Goal: Task Accomplishment & Management: Manage account settings

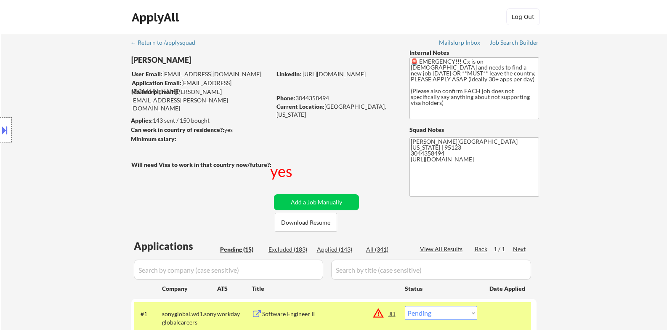
select select ""pending""
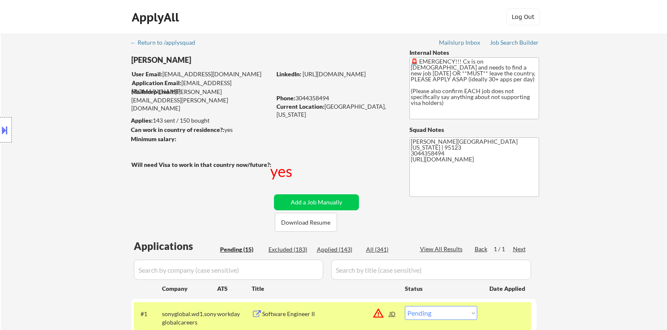
select select ""pending""
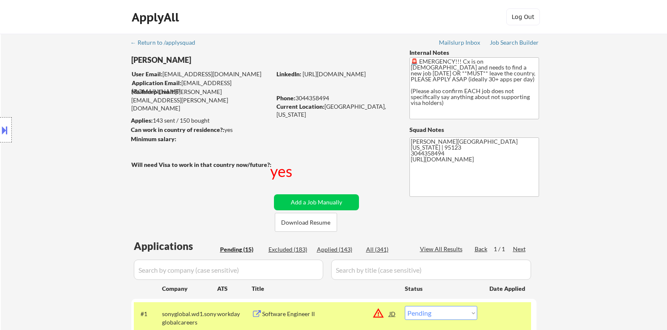
select select ""pending""
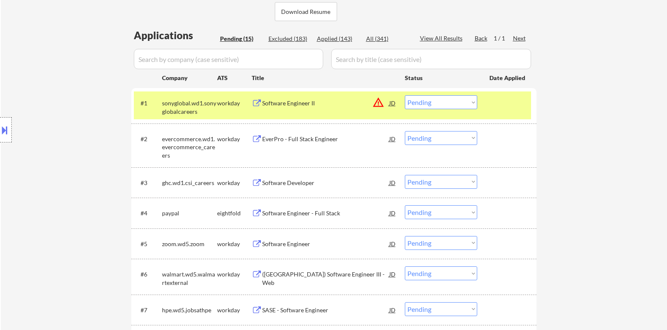
click at [571, 157] on div "← Return to /applysquad Mailslurp Inbox Job Search Builder [PERSON_NAME] User E…" at bounding box center [334, 234] width 667 height 823
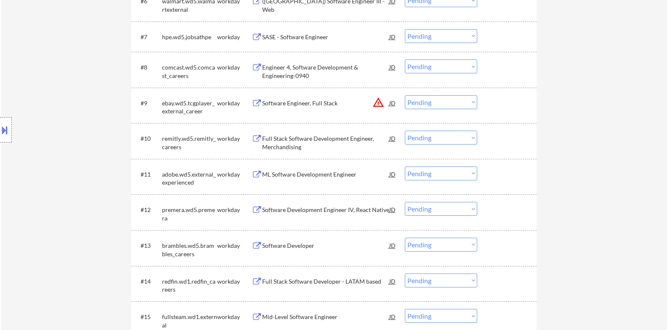
scroll to position [562, 0]
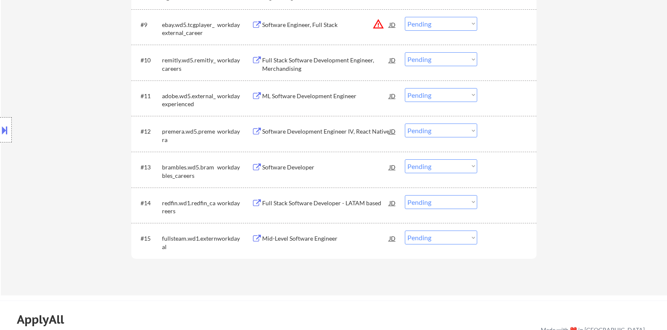
drag, startPoint x: 555, startPoint y: 168, endPoint x: 547, endPoint y: 172, distance: 8.7
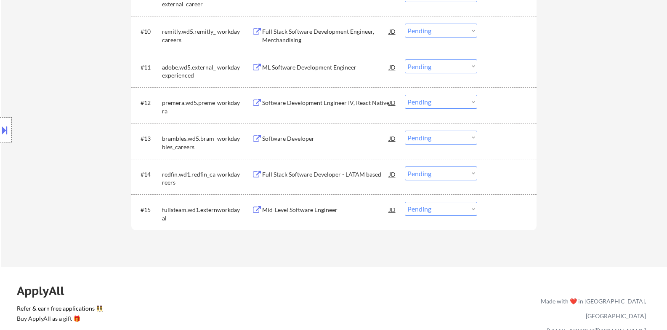
scroll to position [632, 0]
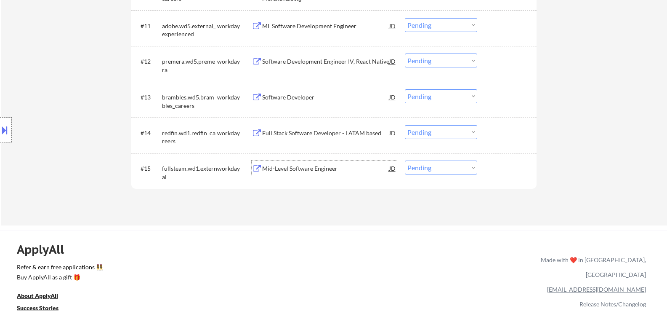
click at [317, 170] on div "Mid-Level Software Engineer" at bounding box center [325, 168] width 127 height 8
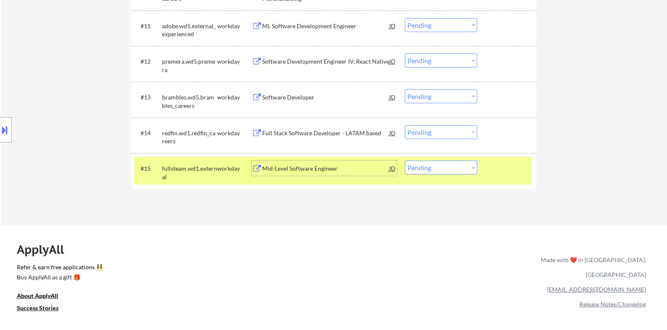
click at [446, 173] on select "Choose an option... Pending Applied Excluded (Questions) Excluded (Expired) Exc…" at bounding box center [441, 167] width 72 height 14
select select ""excluded__expired_""
click at [405, 160] on select "Choose an option... Pending Applied Excluded (Questions) Excluded (Expired) Exc…" at bounding box center [441, 167] width 72 height 14
click at [502, 173] on div at bounding box center [508, 167] width 37 height 15
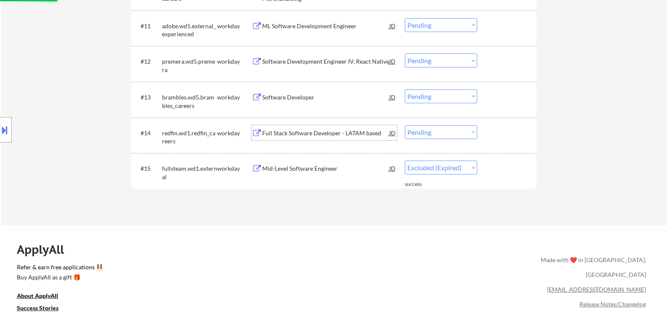
click at [334, 133] on div "Full Stack Software Developer - LATAM based" at bounding box center [325, 133] width 127 height 8
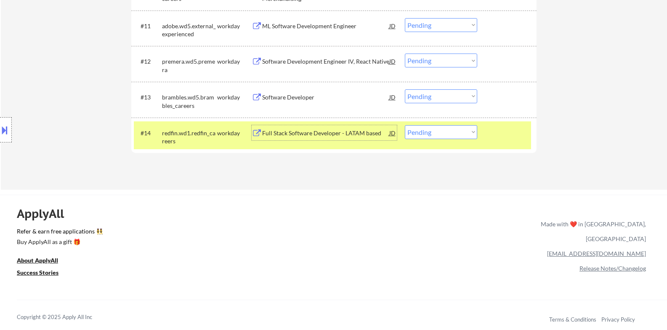
click at [463, 133] on select "Choose an option... Pending Applied Excluded (Questions) Excluded (Expired) Exc…" at bounding box center [441, 132] width 72 height 14
click at [405, 125] on select "Choose an option... Pending Applied Excluded (Questions) Excluded (Expired) Exc…" at bounding box center [441, 132] width 72 height 14
click at [501, 130] on div at bounding box center [508, 132] width 37 height 15
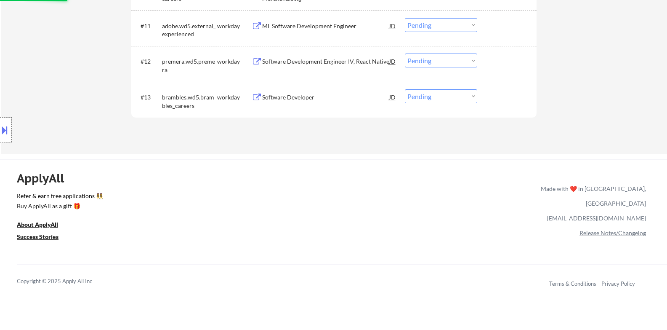
click at [312, 98] on div "Software Developer" at bounding box center [325, 97] width 127 height 8
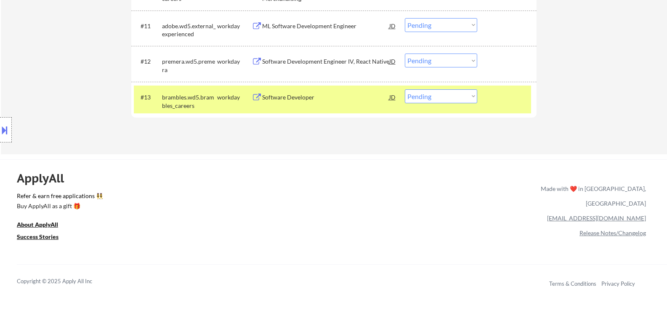
select select ""pending""
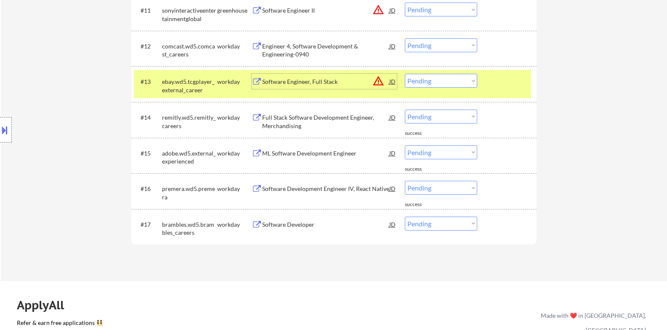
click at [513, 87] on div at bounding box center [508, 81] width 37 height 15
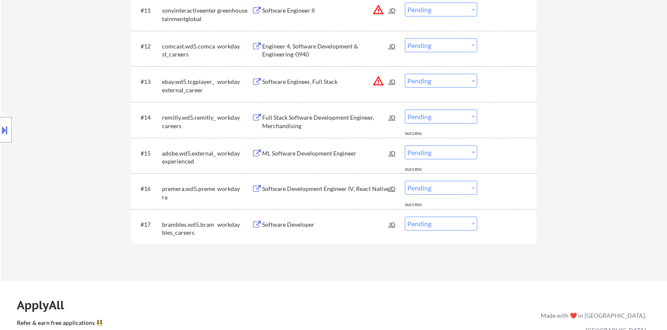
scroll to position [702, 0]
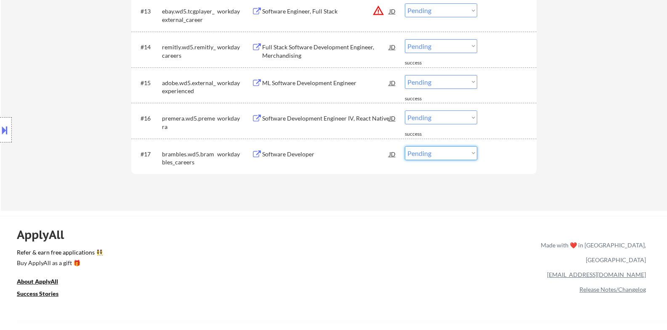
click at [443, 153] on select "Choose an option... Pending Applied Excluded (Questions) Excluded (Expired) Exc…" at bounding box center [441, 153] width 72 height 14
select select ""applied""
click at [405, 146] on select "Choose an option... Pending Applied Excluded (Questions) Excluded (Expired) Exc…" at bounding box center [441, 153] width 72 height 14
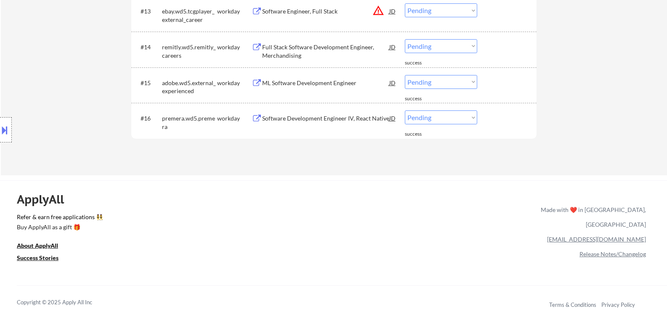
click at [350, 119] on div "Software Development Engineer IV, React Native" at bounding box center [325, 118] width 127 height 8
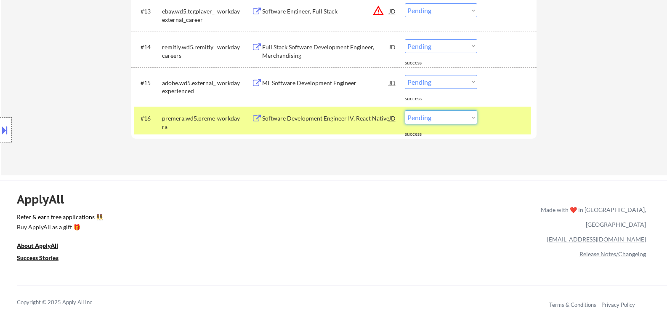
click at [454, 121] on select "Choose an option... Pending Applied Excluded (Questions) Excluded (Expired) Exc…" at bounding box center [441, 117] width 72 height 14
select select ""applied""
click at [405, 110] on select "Choose an option... Pending Applied Excluded (Questions) Excluded (Expired) Exc…" at bounding box center [441, 117] width 72 height 14
click at [505, 117] on div at bounding box center [508, 117] width 37 height 15
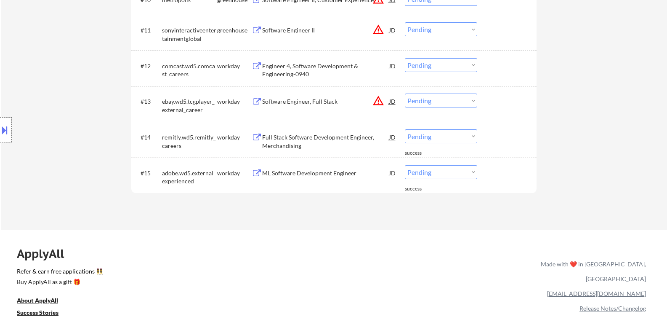
scroll to position [632, 0]
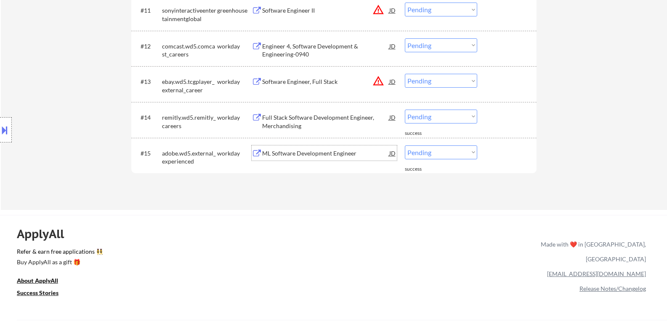
click at [355, 155] on div "ML Software Development Engineer" at bounding box center [325, 153] width 127 height 8
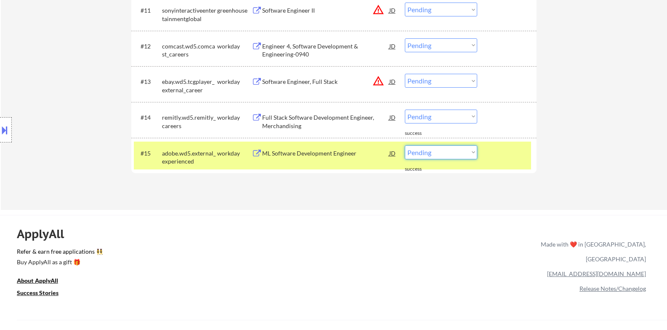
click at [443, 155] on select "Choose an option... Pending Applied Excluded (Questions) Excluded (Expired) Exc…" at bounding box center [441, 152] width 72 height 14
select select ""excluded__expired_""
click at [405, 145] on select "Choose an option... Pending Applied Excluded (Questions) Excluded (Expired) Exc…" at bounding box center [441, 152] width 72 height 14
click at [520, 158] on div at bounding box center [508, 152] width 37 height 15
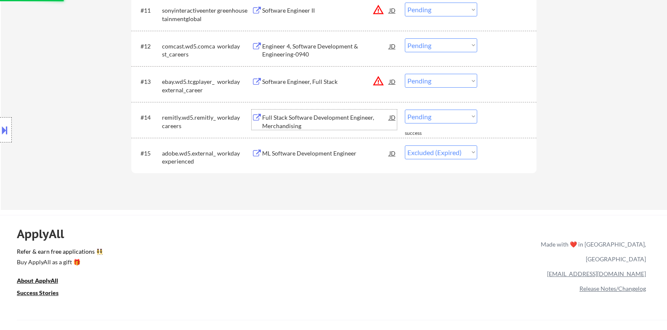
click at [300, 120] on div "Full Stack Software Development Engineer, Merchandising" at bounding box center [325, 121] width 127 height 16
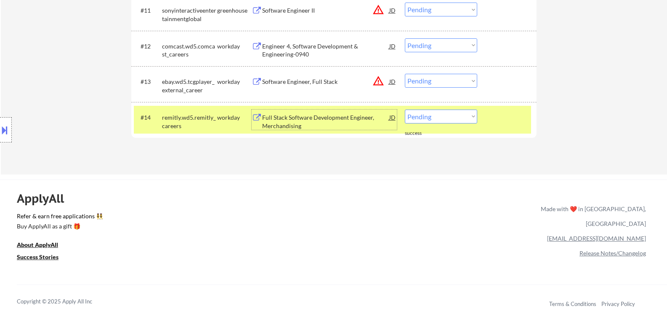
click at [454, 124] on div "#14 remitly.wd5.remitly_careers workday Full Stack Software Development Enginee…" at bounding box center [333, 120] width 398 height 28
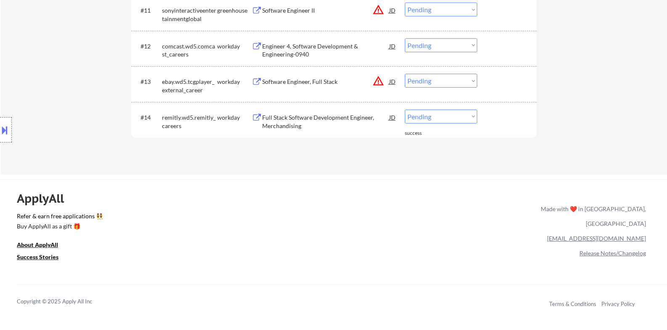
click at [448, 118] on select "Choose an option... Pending Applied Excluded (Questions) Excluded (Expired) Exc…" at bounding box center [441, 116] width 72 height 14
select select ""excluded__expired_""
click at [405, 109] on select "Choose an option... Pending Applied Excluded (Questions) Excluded (Expired) Exc…" at bounding box center [441, 116] width 72 height 14
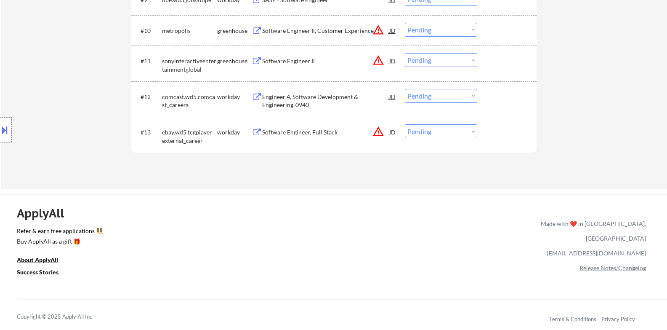
scroll to position [562, 0]
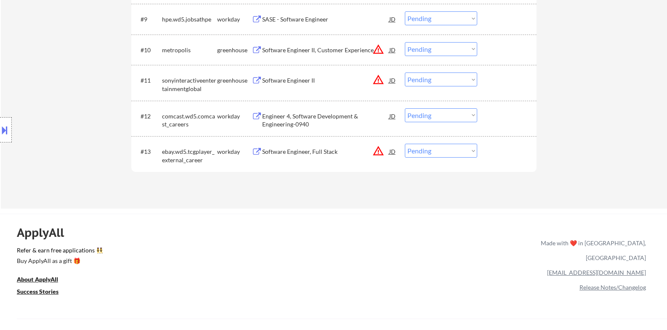
click at [294, 150] on div "Software Engineer, Full Stack" at bounding box center [325, 151] width 127 height 8
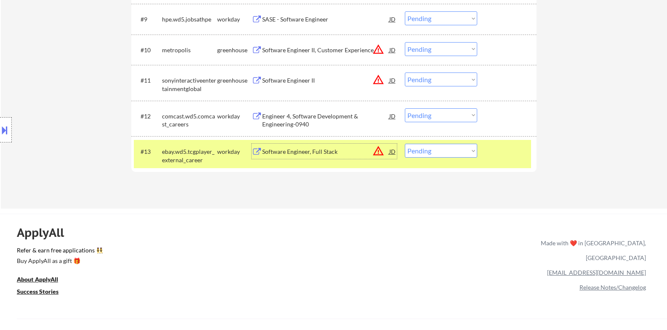
click at [0, 133] on button at bounding box center [4, 130] width 9 height 14
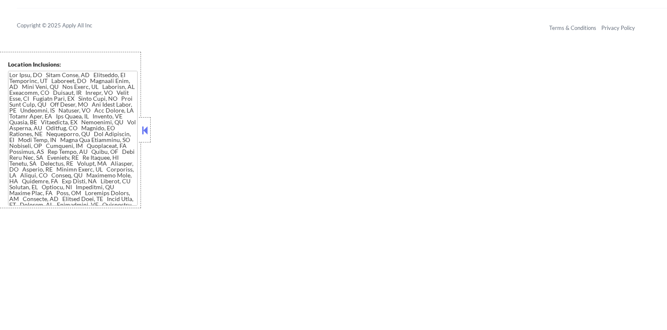
click at [147, 139] on div at bounding box center [145, 129] width 12 height 25
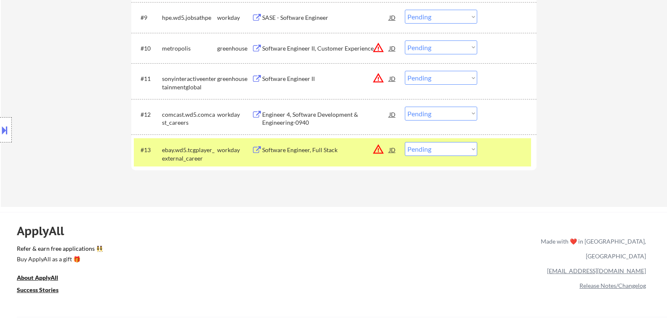
scroll to position [521, 0]
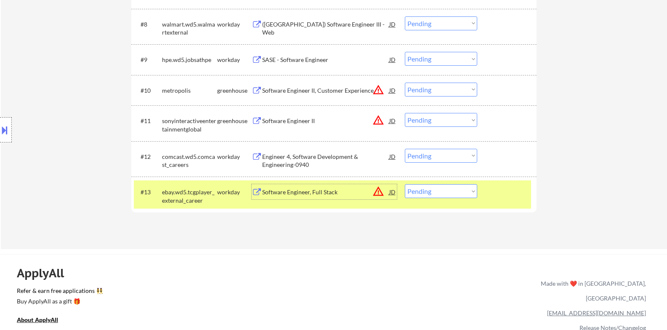
click at [295, 188] on div "Software Engineer, Full Stack" at bounding box center [325, 192] width 127 height 8
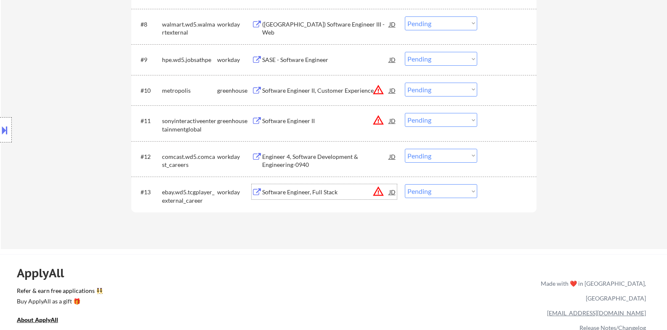
click at [417, 195] on select "Choose an option... Pending Applied Excluded (Questions) Excluded (Expired) Exc…" at bounding box center [441, 191] width 72 height 14
select select ""applied""
click at [405, 184] on select "Choose an option... Pending Applied Excluded (Questions) Excluded (Expired) Exc…" at bounding box center [441, 191] width 72 height 14
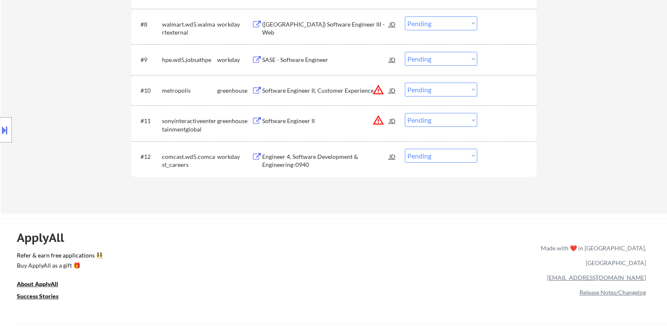
click at [314, 159] on div "Engineer 4, Software Development & Engineering-0940" at bounding box center [325, 160] width 127 height 16
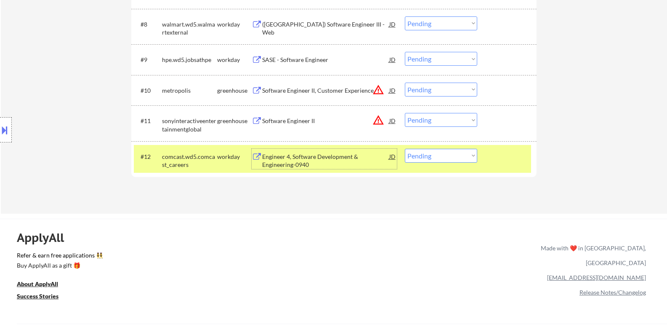
click at [452, 155] on select "Choose an option... Pending Applied Excluded (Questions) Excluded (Expired) Exc…" at bounding box center [441, 156] width 72 height 14
select select ""excluded__bad_match_""
click at [405, 149] on select "Choose an option... Pending Applied Excluded (Questions) Excluded (Expired) Exc…" at bounding box center [441, 156] width 72 height 14
click at [501, 154] on div at bounding box center [508, 156] width 37 height 15
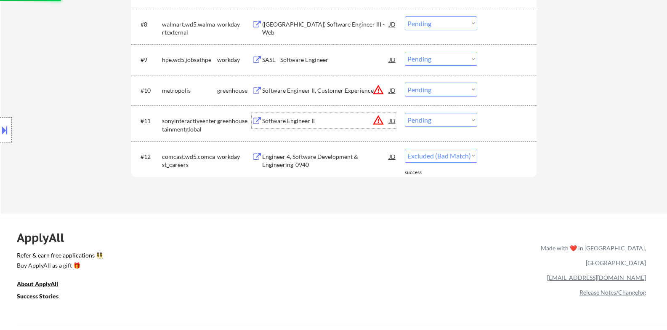
click at [310, 118] on div "Software Engineer II" at bounding box center [325, 121] width 127 height 8
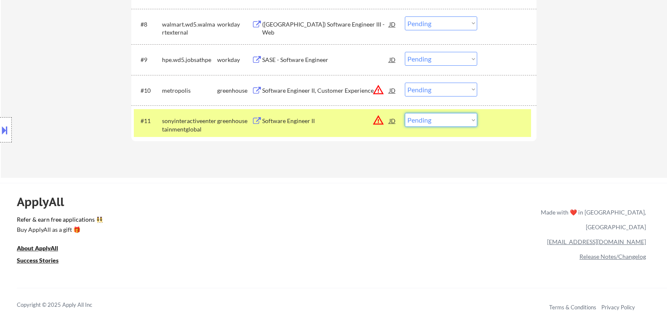
click at [445, 124] on select "Choose an option... Pending Applied Excluded (Questions) Excluded (Expired) Exc…" at bounding box center [441, 120] width 72 height 14
select select ""applied""
click at [405, 113] on select "Choose an option... Pending Applied Excluded (Questions) Excluded (Expired) Exc…" at bounding box center [441, 120] width 72 height 14
click at [379, 122] on button "warning_amber" at bounding box center [379, 120] width 12 height 12
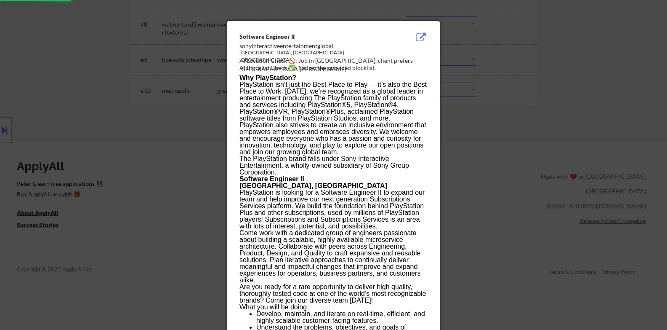
click at [507, 178] on div at bounding box center [333, 165] width 667 height 330
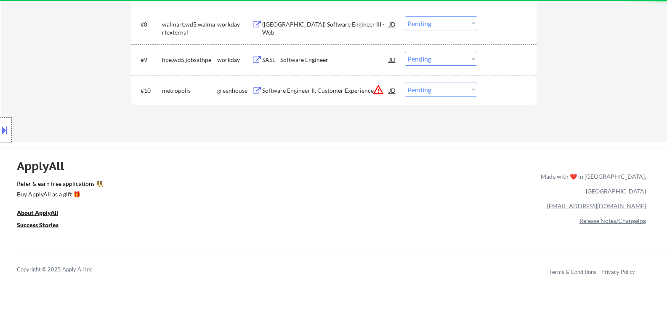
click at [324, 86] on div "Software Engineer II, Customer Experience" at bounding box center [325, 90] width 127 height 8
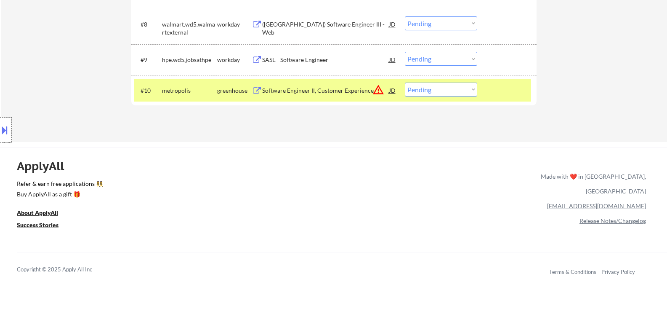
click at [0, 125] on div at bounding box center [6, 129] width 12 height 25
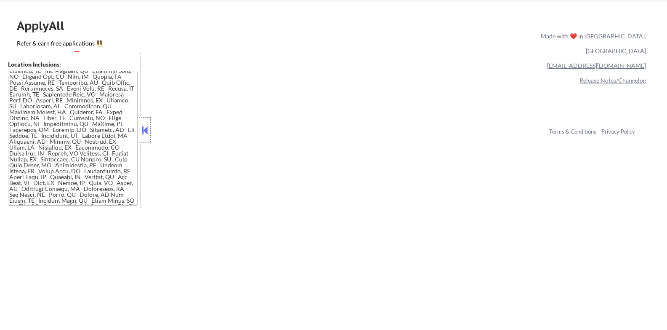
scroll to position [99, 0]
click at [294, 145] on div "Copyright © 2025 Apply All Inc Terms & Conditions Privacy Policy" at bounding box center [342, 129] width 651 height 35
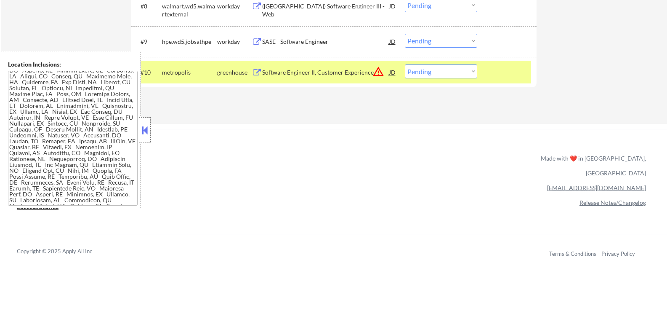
scroll to position [451, 0]
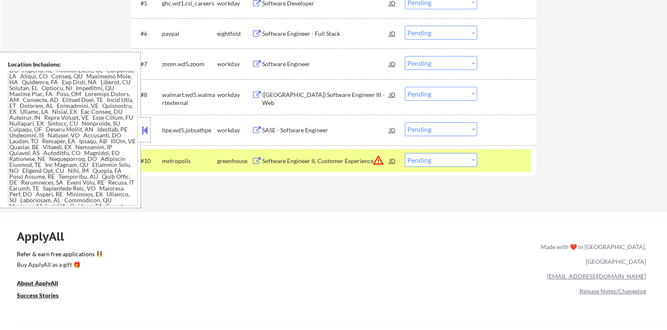
drag, startPoint x: 147, startPoint y: 126, endPoint x: 259, endPoint y: 86, distance: 119.0
click at [148, 126] on button at bounding box center [144, 130] width 9 height 13
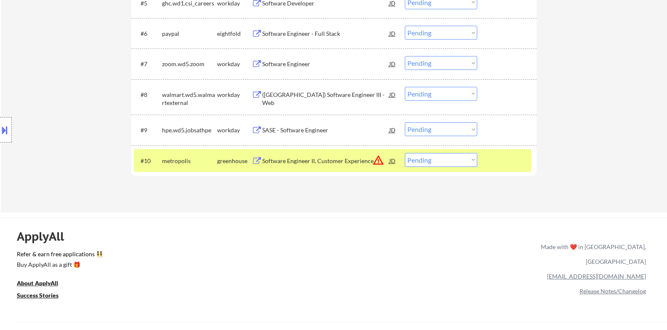
drag, startPoint x: 432, startPoint y: 160, endPoint x: 429, endPoint y: 164, distance: 5.5
click at [432, 160] on select "Choose an option... Pending Applied Excluded (Questions) Excluded (Expired) Exc…" at bounding box center [441, 160] width 72 height 14
select select ""applied""
click at [405, 153] on select "Choose an option... Pending Applied Excluded (Questions) Excluded (Expired) Exc…" at bounding box center [441, 160] width 72 height 14
click at [519, 166] on div at bounding box center [508, 160] width 37 height 15
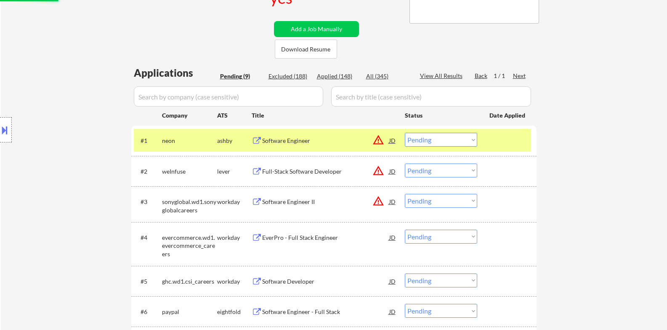
scroll to position [170, 0]
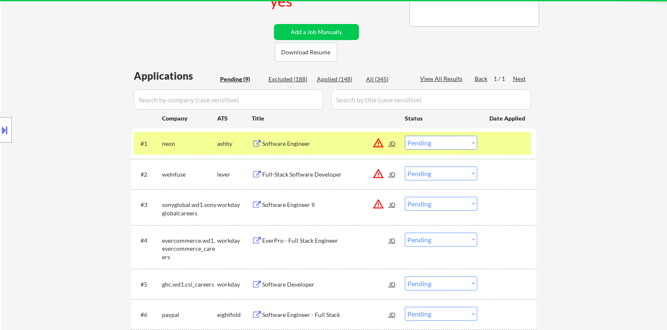
click at [510, 143] on div at bounding box center [508, 143] width 37 height 15
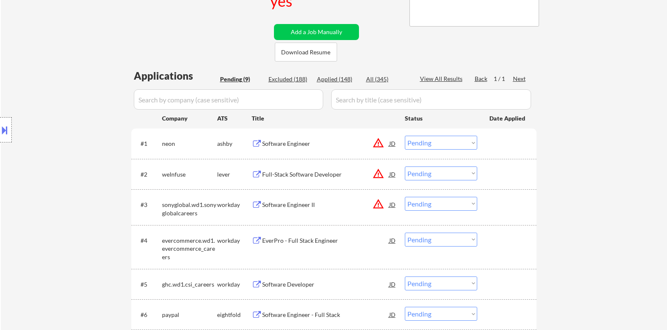
click at [301, 175] on div "Full-Stack Software Developer" at bounding box center [325, 174] width 127 height 8
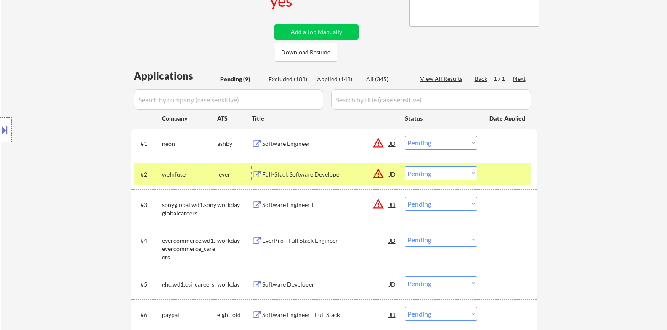
click at [456, 180] on select "Choose an option... Pending Applied Excluded (Questions) Excluded (Expired) Exc…" at bounding box center [441, 173] width 72 height 14
click at [405, 166] on select "Choose an option... Pending Applied Excluded (Questions) Excluded (Expired) Exc…" at bounding box center [441, 173] width 72 height 14
click at [505, 176] on div at bounding box center [508, 173] width 37 height 15
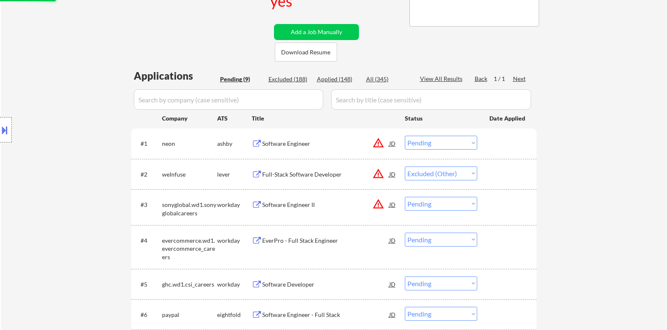
click at [293, 146] on div "Software Engineer" at bounding box center [325, 143] width 127 height 8
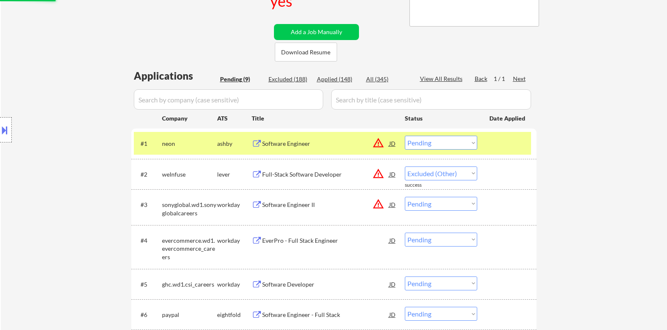
select select ""pending""
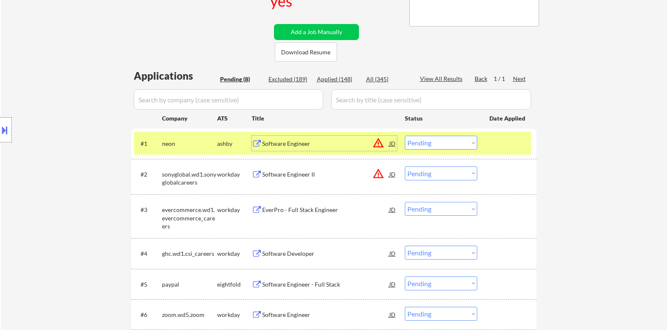
click at [2, 141] on div at bounding box center [6, 129] width 12 height 25
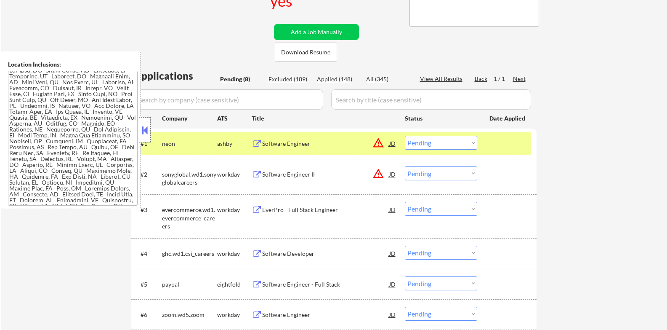
scroll to position [240, 0]
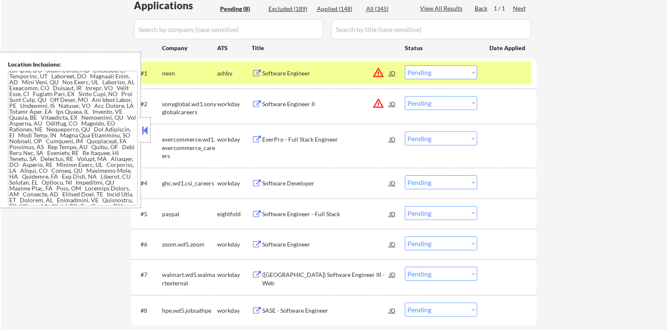
click at [147, 139] on div at bounding box center [145, 129] width 12 height 25
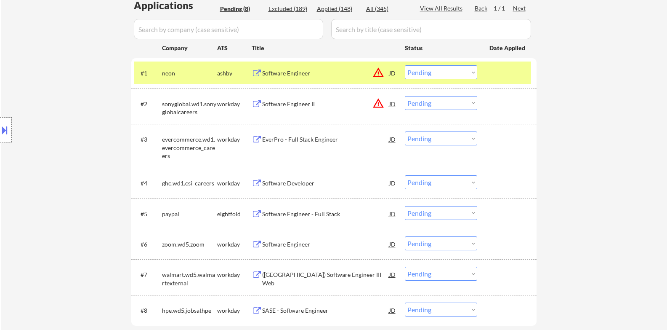
click at [443, 76] on select "Choose an option... Pending Applied Excluded (Questions) Excluded (Expired) Exc…" at bounding box center [441, 72] width 72 height 14
click at [405, 65] on select "Choose an option... Pending Applied Excluded (Questions) Excluded (Expired) Exc…" at bounding box center [441, 72] width 72 height 14
click at [513, 77] on div at bounding box center [508, 72] width 37 height 15
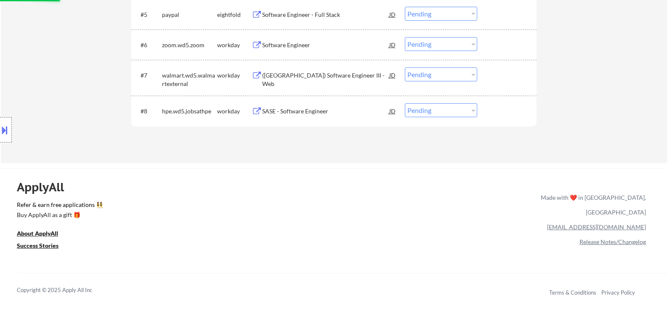
select select ""pending""
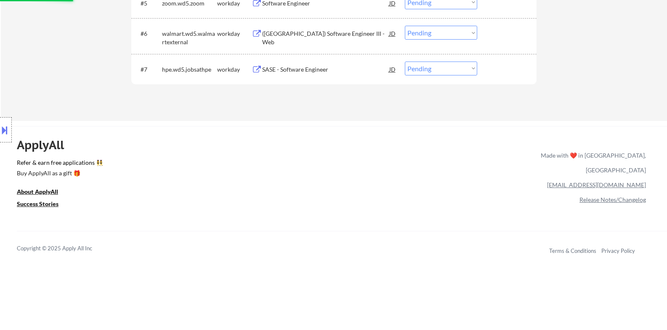
scroll to position [311, 0]
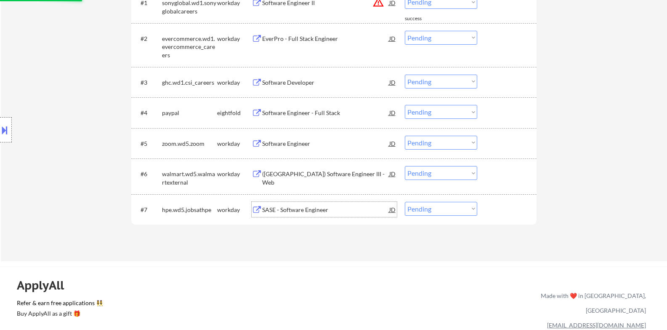
click at [303, 206] on div "SASE - Software Engineer" at bounding box center [325, 210] width 127 height 8
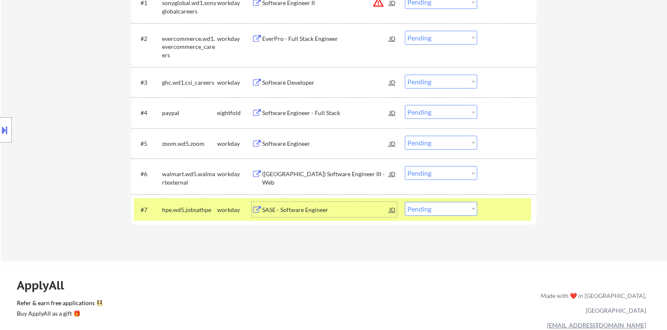
click at [431, 214] on select "Choose an option... Pending Applied Excluded (Questions) Excluded (Expired) Exc…" at bounding box center [441, 209] width 72 height 14
select select ""excluded__expired_""
click at [405, 202] on select "Choose an option... Pending Applied Excluded (Questions) Excluded (Expired) Exc…" at bounding box center [441, 209] width 72 height 14
click at [508, 219] on div "#7 hpe.wd5.jobsathpe workday SASE - Software Engineer JD Choose an option... Pe…" at bounding box center [333, 209] width 398 height 23
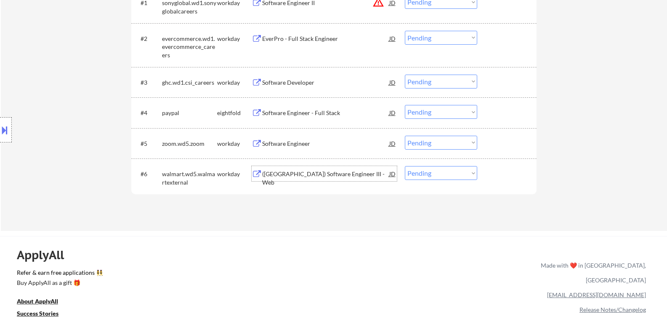
click at [323, 178] on div "([GEOGRAPHIC_DATA]) Software Engineer III - Web" at bounding box center [325, 173] width 127 height 15
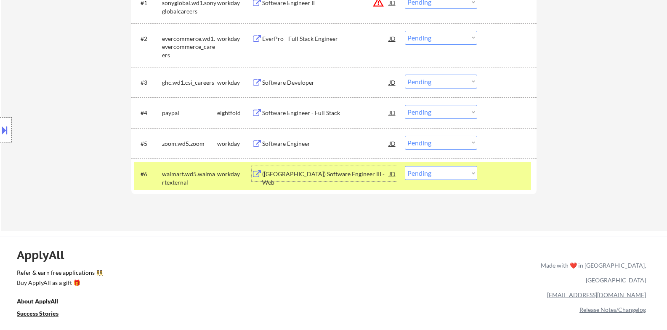
click at [0, 130] on button at bounding box center [4, 130] width 9 height 14
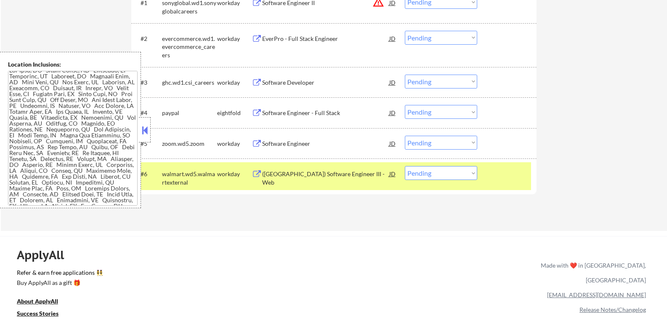
scroll to position [0, 0]
click at [143, 125] on button at bounding box center [144, 130] width 9 height 13
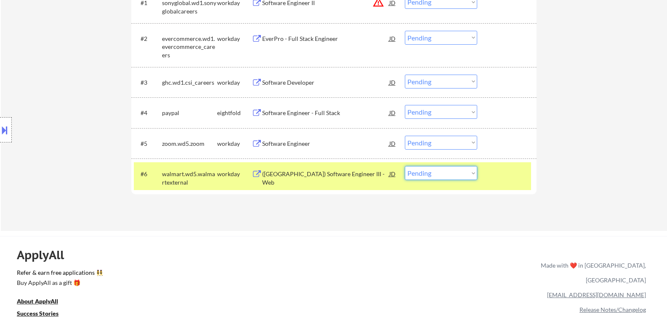
click at [462, 175] on select "Choose an option... Pending Applied Excluded (Questions) Excluded (Expired) Exc…" at bounding box center [441, 173] width 72 height 14
select select ""applied""
click at [405, 166] on select "Choose an option... Pending Applied Excluded (Questions) Excluded (Expired) Exc…" at bounding box center [441, 173] width 72 height 14
click at [494, 175] on div at bounding box center [508, 173] width 37 height 15
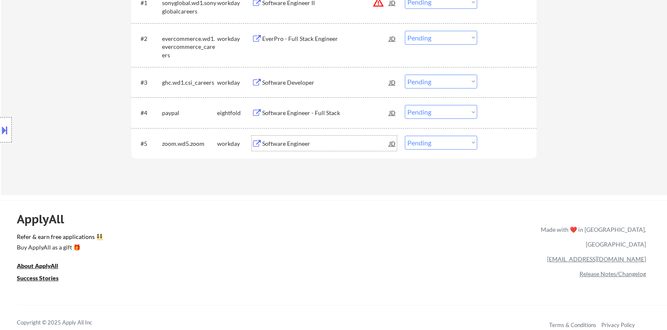
click at [316, 142] on div "Software Engineer" at bounding box center [325, 143] width 127 height 8
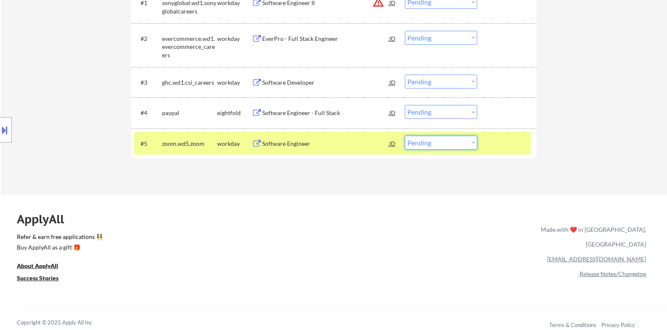
click at [440, 144] on select "Choose an option... Pending Applied Excluded (Questions) Excluded (Expired) Exc…" at bounding box center [441, 143] width 72 height 14
select select ""excluded__expired_""
click at [405, 136] on select "Choose an option... Pending Applied Excluded (Questions) Excluded (Expired) Exc…" at bounding box center [441, 143] width 72 height 14
click at [504, 151] on div "#5 zoom.wd5.zoom workday Software Engineer JD Choose an option... Pending Appli…" at bounding box center [333, 143] width 398 height 23
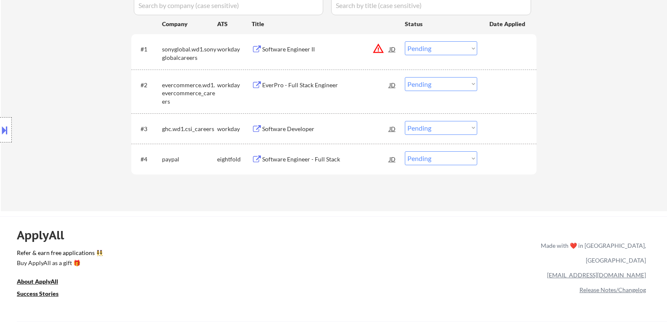
scroll to position [281, 0]
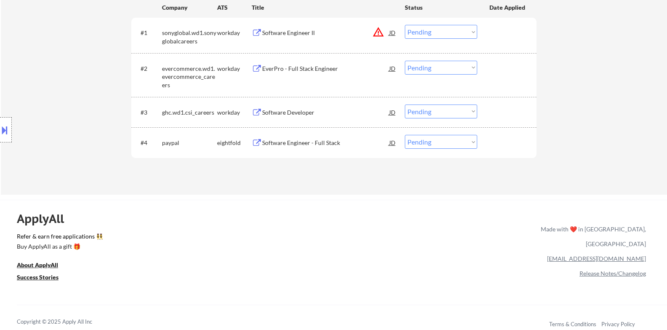
click at [299, 111] on div "Software Developer" at bounding box center [325, 112] width 127 height 8
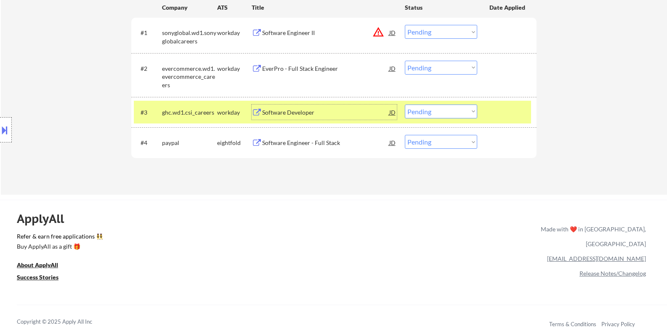
click at [440, 117] on select "Choose an option... Pending Applied Excluded (Questions) Excluded (Expired) Exc…" at bounding box center [441, 111] width 72 height 14
click at [405, 104] on select "Choose an option... Pending Applied Excluded (Questions) Excluded (Expired) Exc…" at bounding box center [441, 111] width 72 height 14
click at [503, 111] on div at bounding box center [508, 111] width 37 height 15
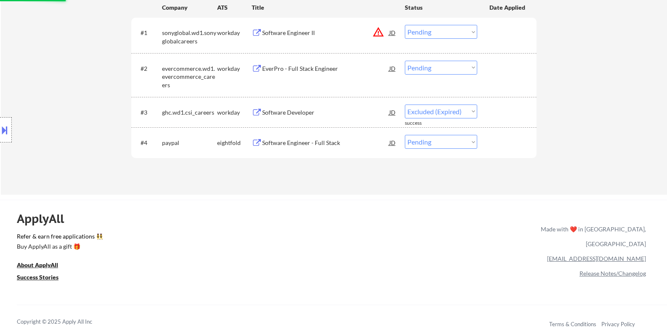
select select ""pending""
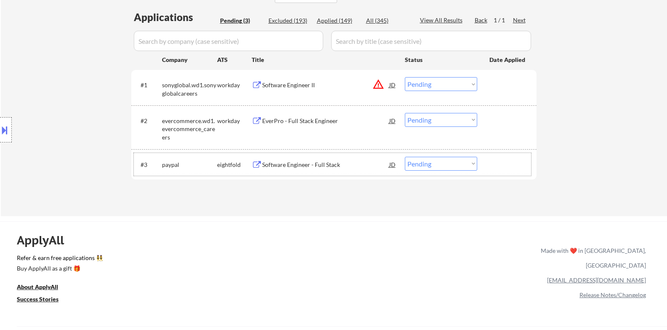
scroll to position [211, 0]
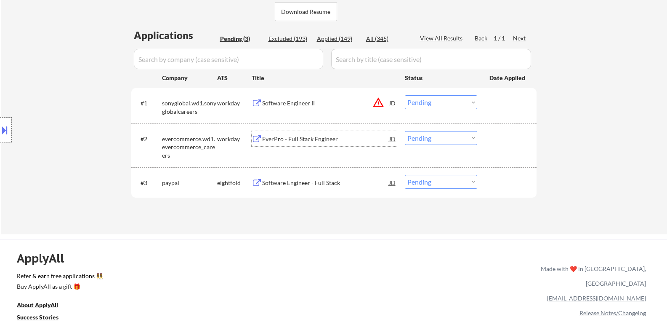
click at [317, 146] on div "EverPro - Full Stack Engineer" at bounding box center [325, 138] width 127 height 15
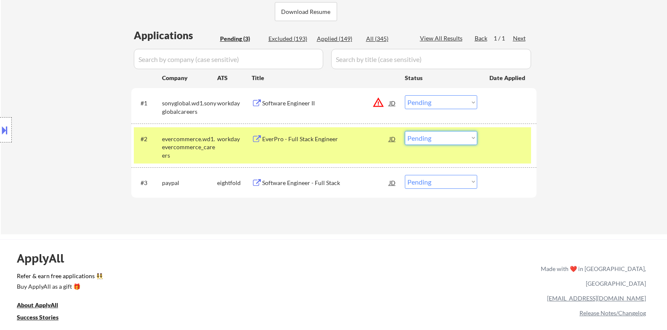
click at [437, 139] on select "Choose an option... Pending Applied Excluded (Questions) Excluded (Expired) Exc…" at bounding box center [441, 138] width 72 height 14
click at [405, 131] on select "Choose an option... Pending Applied Excluded (Questions) Excluded (Expired) Exc…" at bounding box center [441, 138] width 72 height 14
click at [496, 140] on div at bounding box center [508, 138] width 37 height 15
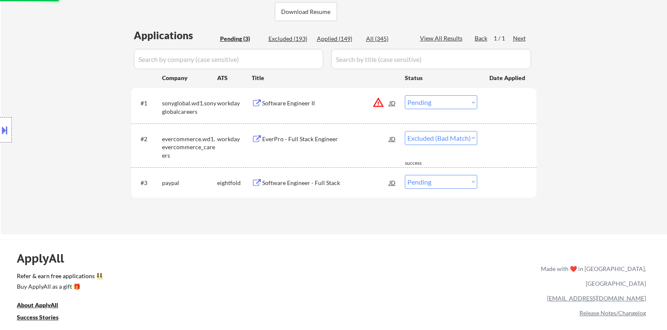
click at [346, 106] on div "Software Engineer II" at bounding box center [325, 103] width 127 height 8
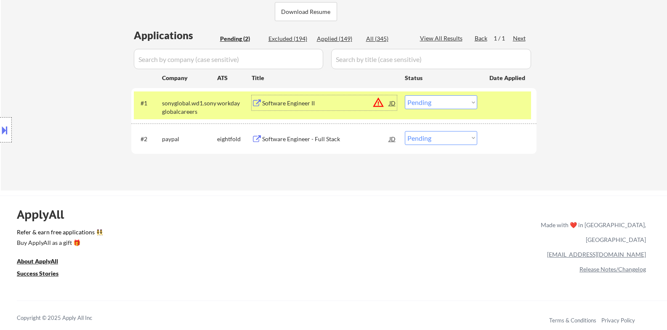
click at [305, 99] on div "Software Engineer II" at bounding box center [325, 102] width 127 height 15
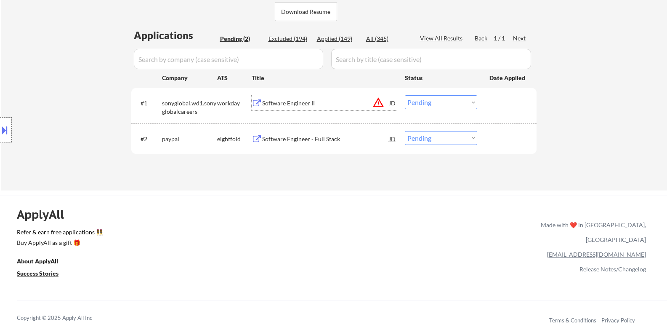
click at [296, 103] on div "Software Engineer II" at bounding box center [325, 103] width 127 height 8
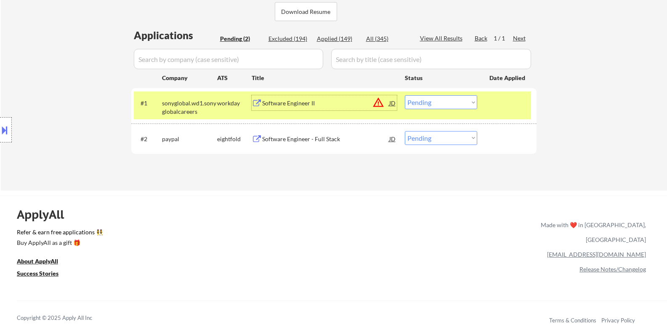
click at [320, 135] on div "Software Engineer - Full Stack" at bounding box center [325, 139] width 127 height 8
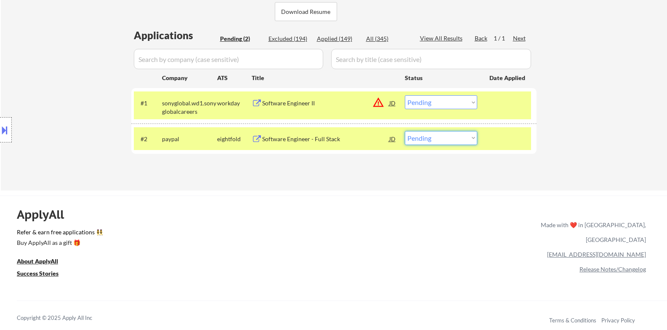
click at [466, 137] on select "Choose an option... Pending Applied Excluded (Questions) Excluded (Expired) Exc…" at bounding box center [441, 138] width 72 height 14
select select ""excluded__expired_""
click at [405, 131] on select "Choose an option... Pending Applied Excluded (Questions) Excluded (Expired) Exc…" at bounding box center [441, 138] width 72 height 14
click at [506, 138] on div at bounding box center [508, 138] width 37 height 15
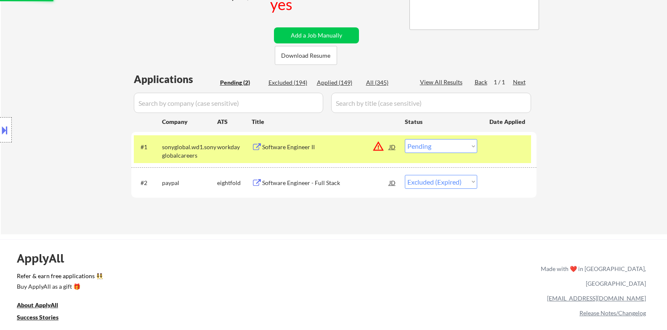
scroll to position [140, 0]
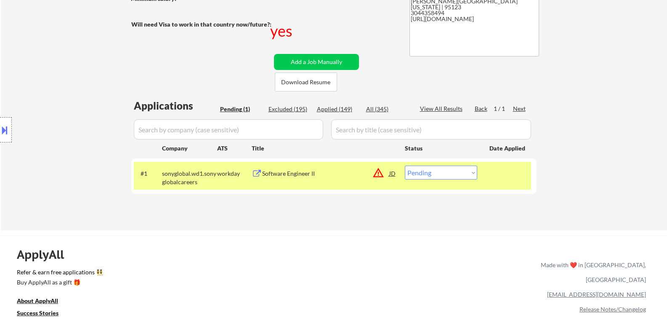
click at [433, 171] on select "Choose an option... Pending Applied Excluded (Questions) Excluded (Expired) Exc…" at bounding box center [441, 173] width 72 height 14
click at [377, 173] on button "warning_amber" at bounding box center [379, 173] width 12 height 12
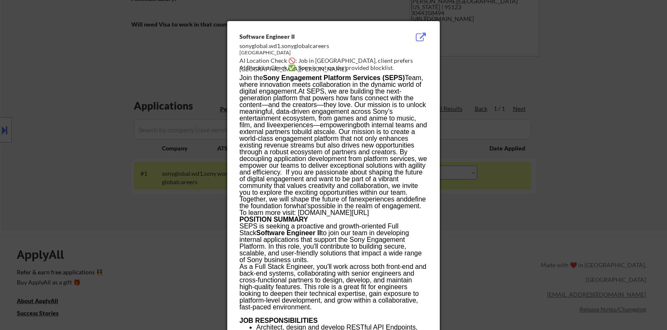
click at [476, 202] on div at bounding box center [333, 165] width 667 height 330
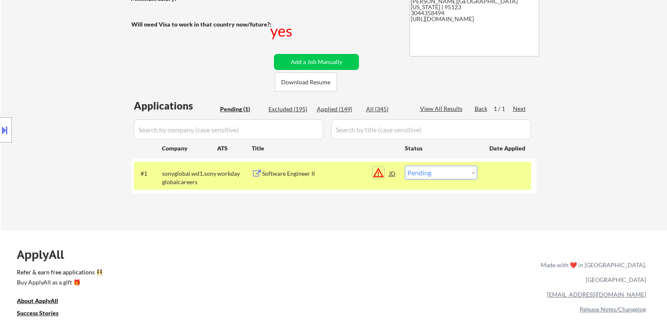
click at [377, 171] on button "warning_amber" at bounding box center [379, 173] width 12 height 12
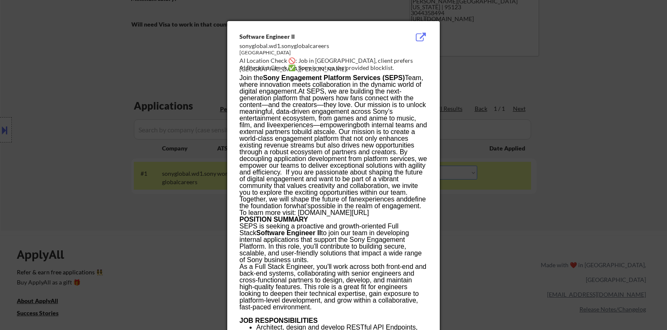
click at [244, 51] on div "[GEOGRAPHIC_DATA]" at bounding box center [313, 52] width 146 height 7
drag, startPoint x: 244, startPoint y: 51, endPoint x: 251, endPoint y: 52, distance: 7.2
click at [251, 52] on div "[GEOGRAPHIC_DATA]" at bounding box center [313, 52] width 146 height 7
copy div "[GEOGRAPHIC_DATA]"
click at [75, 102] on div at bounding box center [333, 165] width 667 height 330
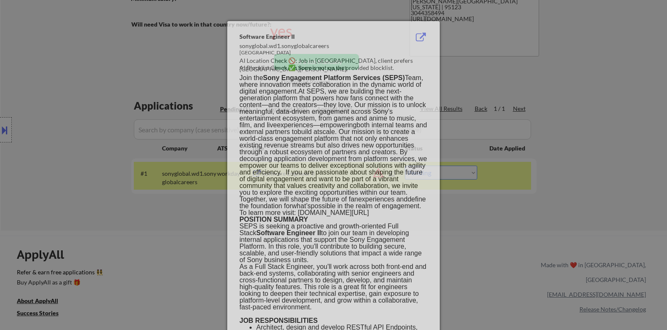
click at [4, 125] on body "← Return to /applysquad Mailslurp Inbox Job Search Builder [PERSON_NAME] User E…" at bounding box center [333, 25] width 667 height 330
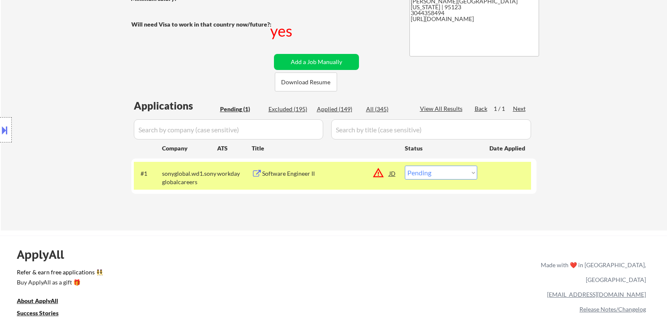
click at [6, 127] on button at bounding box center [4, 130] width 9 height 14
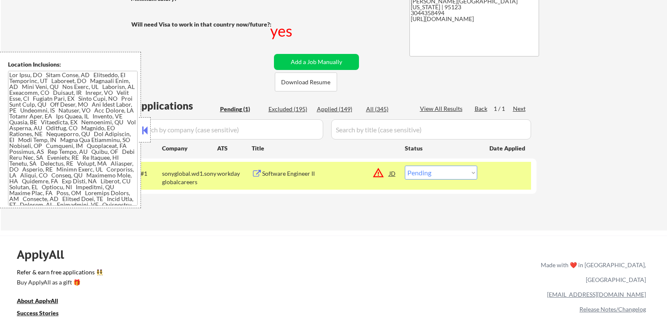
scroll to position [239, 0]
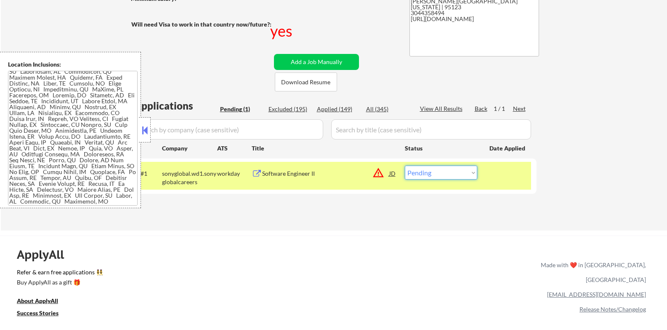
click at [438, 174] on select "Choose an option... Pending Applied Excluded (Questions) Excluded (Expired) Exc…" at bounding box center [441, 173] width 72 height 14
select select ""applied""
click at [405, 166] on select "Choose an option... Pending Applied Excluded (Questions) Excluded (Expired) Exc…" at bounding box center [441, 173] width 72 height 14
click at [512, 181] on div at bounding box center [508, 173] width 37 height 15
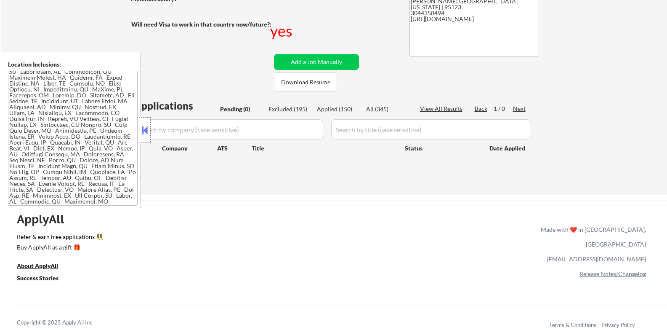
click at [143, 132] on button at bounding box center [144, 130] width 9 height 13
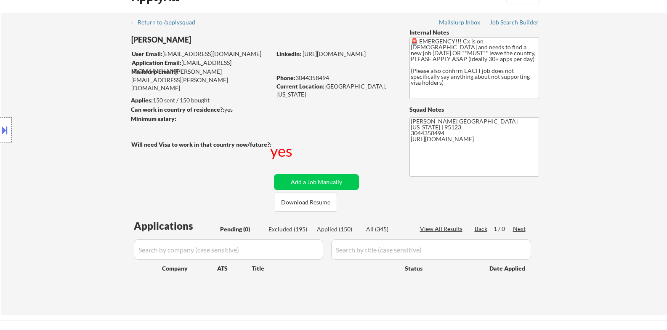
scroll to position [0, 0]
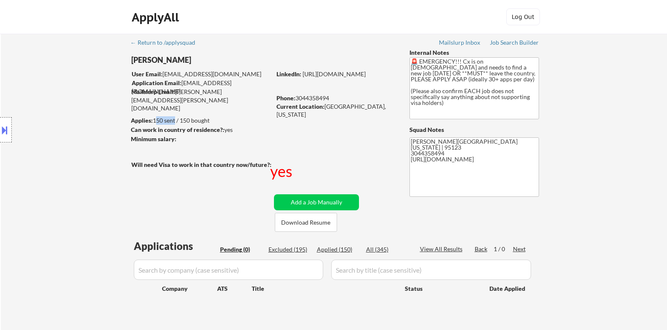
drag, startPoint x: 155, startPoint y: 120, endPoint x: 179, endPoint y: 120, distance: 23.2
click at [176, 120] on div "Applies: 150 sent / 150 bought" at bounding box center [201, 120] width 140 height 8
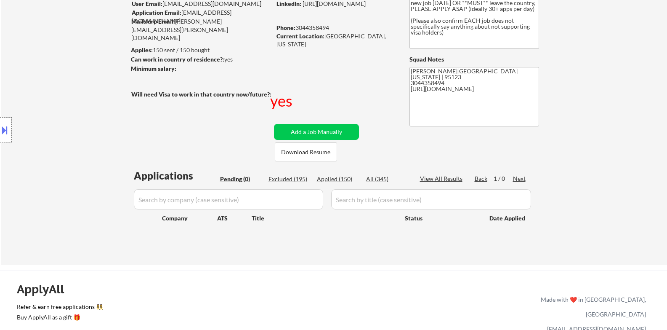
click at [191, 133] on div "← Return to /applysquad Mailslurp Inbox Job Search Builder [PERSON_NAME] User E…" at bounding box center [334, 110] width 420 height 295
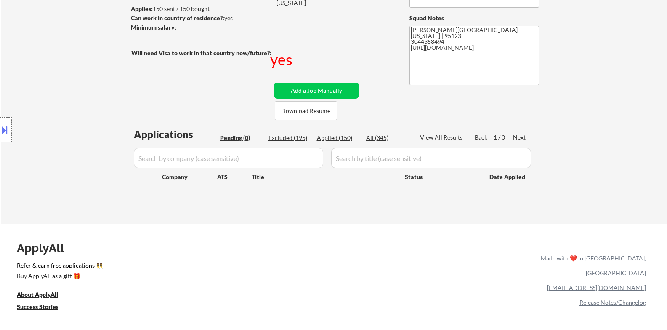
scroll to position [140, 0]
